Goal: Task Accomplishment & Management: Manage account settings

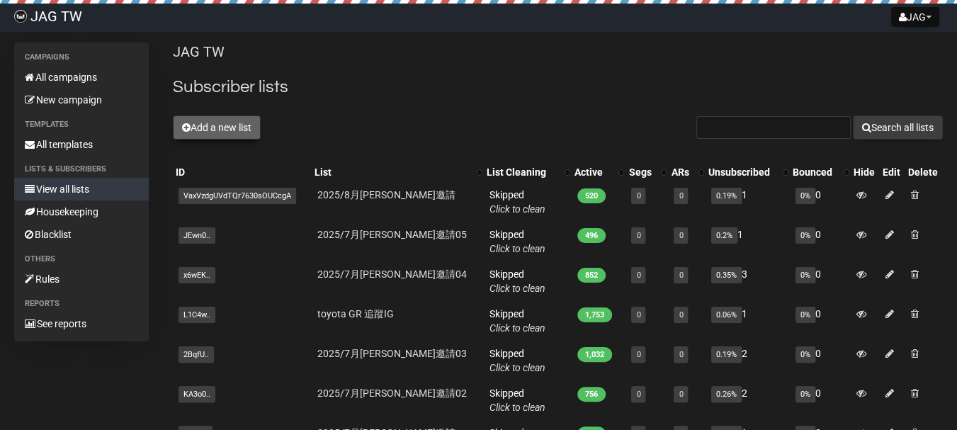
click at [218, 130] on button "Add a new list" at bounding box center [217, 127] width 88 height 24
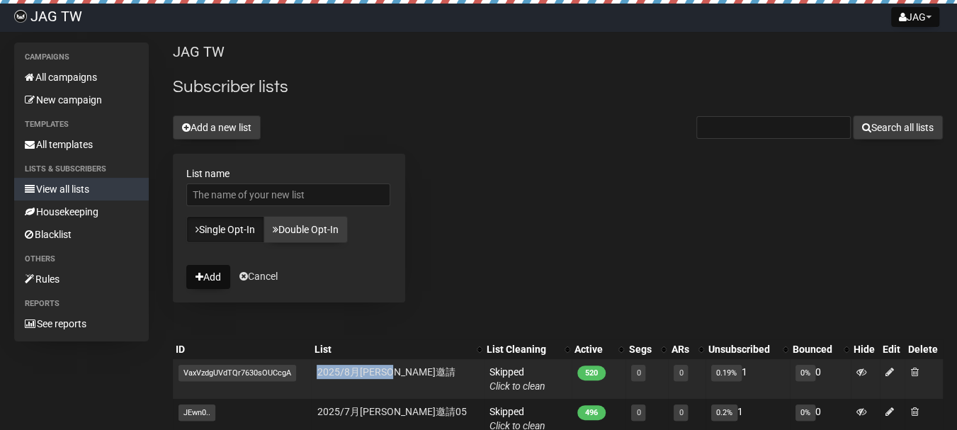
drag, startPoint x: 437, startPoint y: 373, endPoint x: 318, endPoint y: 370, distance: 119.1
click at [318, 370] on tr "VaxVz.. VaxVzdgUVdTQr7630sOUCcgA 2025/8月[PERSON_NAME]素邀請 Skipped You can be fla…" at bounding box center [558, 379] width 770 height 40
copy tr "2025/8月[PERSON_NAME]邀請"
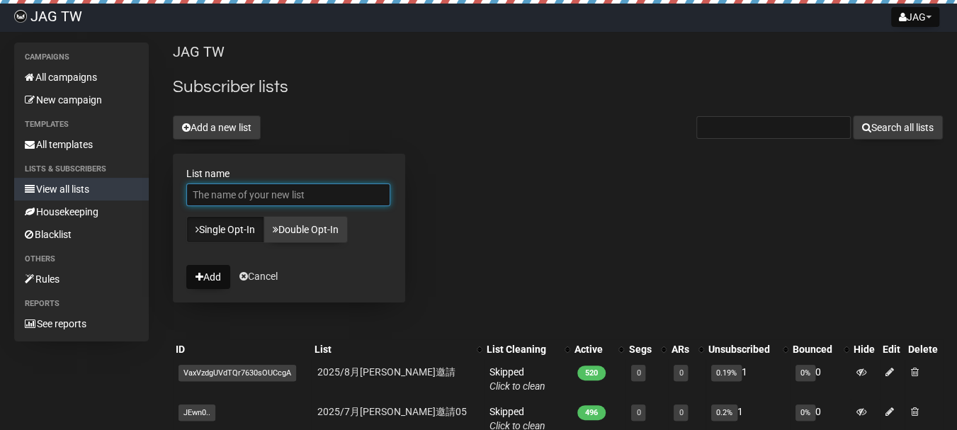
click at [274, 199] on input "List name" at bounding box center [288, 194] width 204 height 23
paste input "2025/8月[PERSON_NAME]邀請"
click at [210, 196] on input "2025/8月[PERSON_NAME]邀請" at bounding box center [288, 194] width 204 height 23
click at [322, 198] on input "2025/8月[PERSON_NAME]邀請" at bounding box center [288, 194] width 204 height 23
type input "2025/8月[PERSON_NAME]素邀請-2"
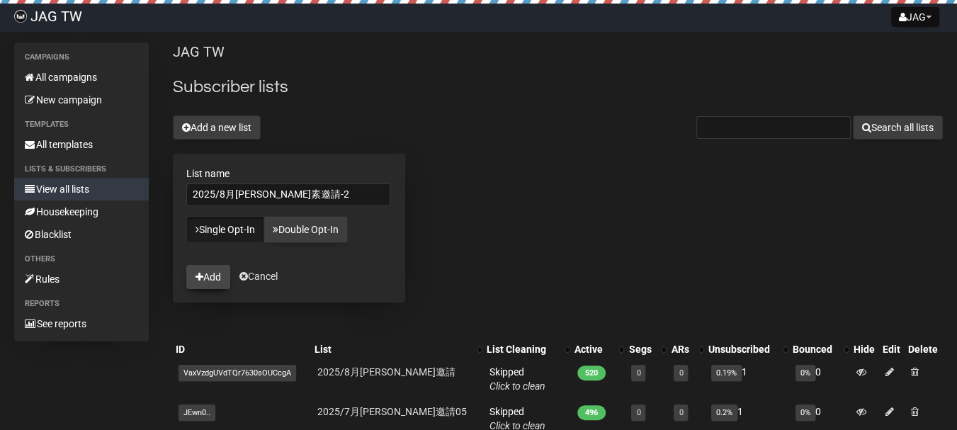
click at [208, 273] on button "Add" at bounding box center [208, 277] width 44 height 24
